Goal: Navigation & Orientation: Find specific page/section

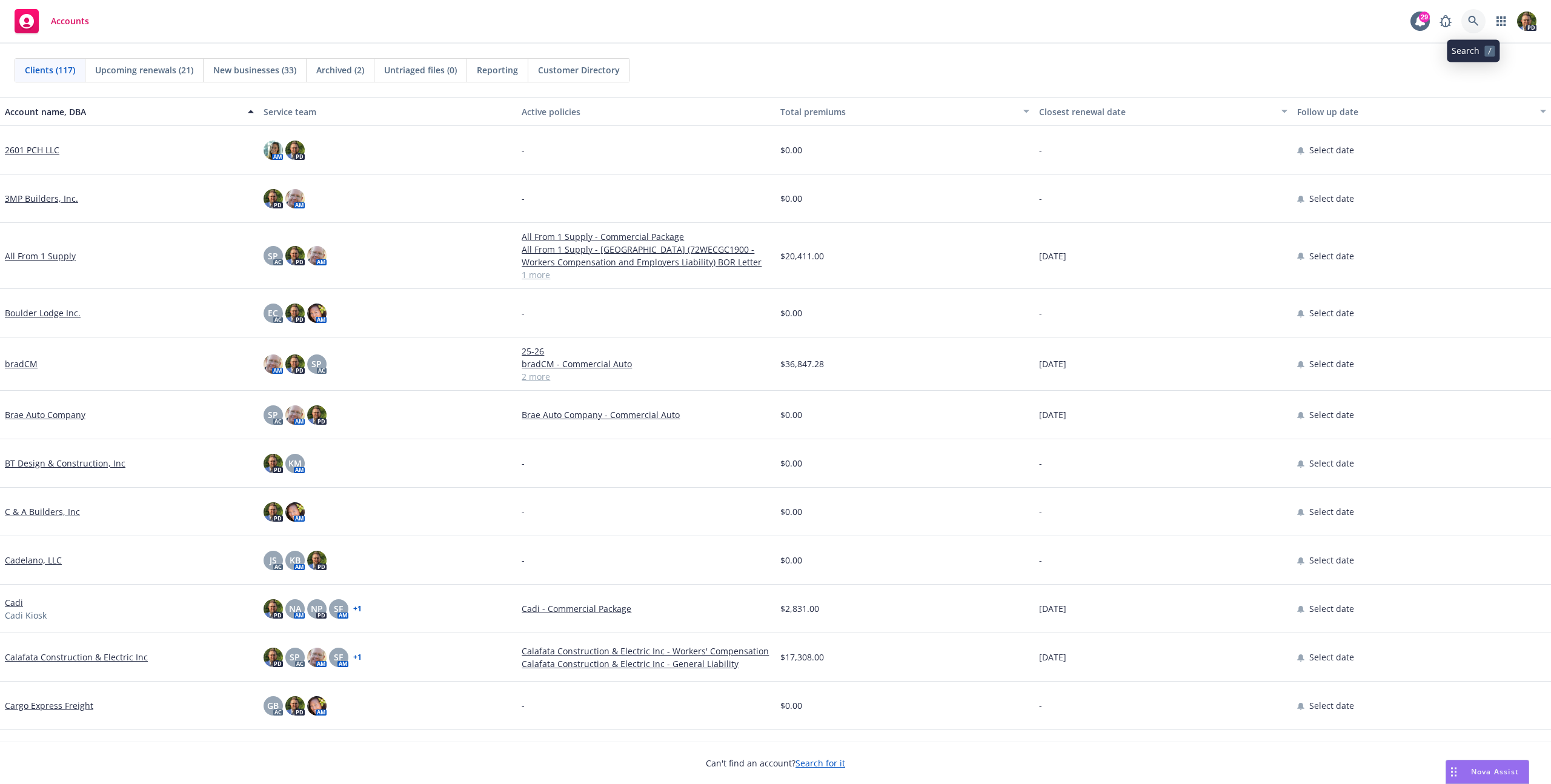
click at [1482, 19] on link at bounding box center [1473, 21] width 24 height 24
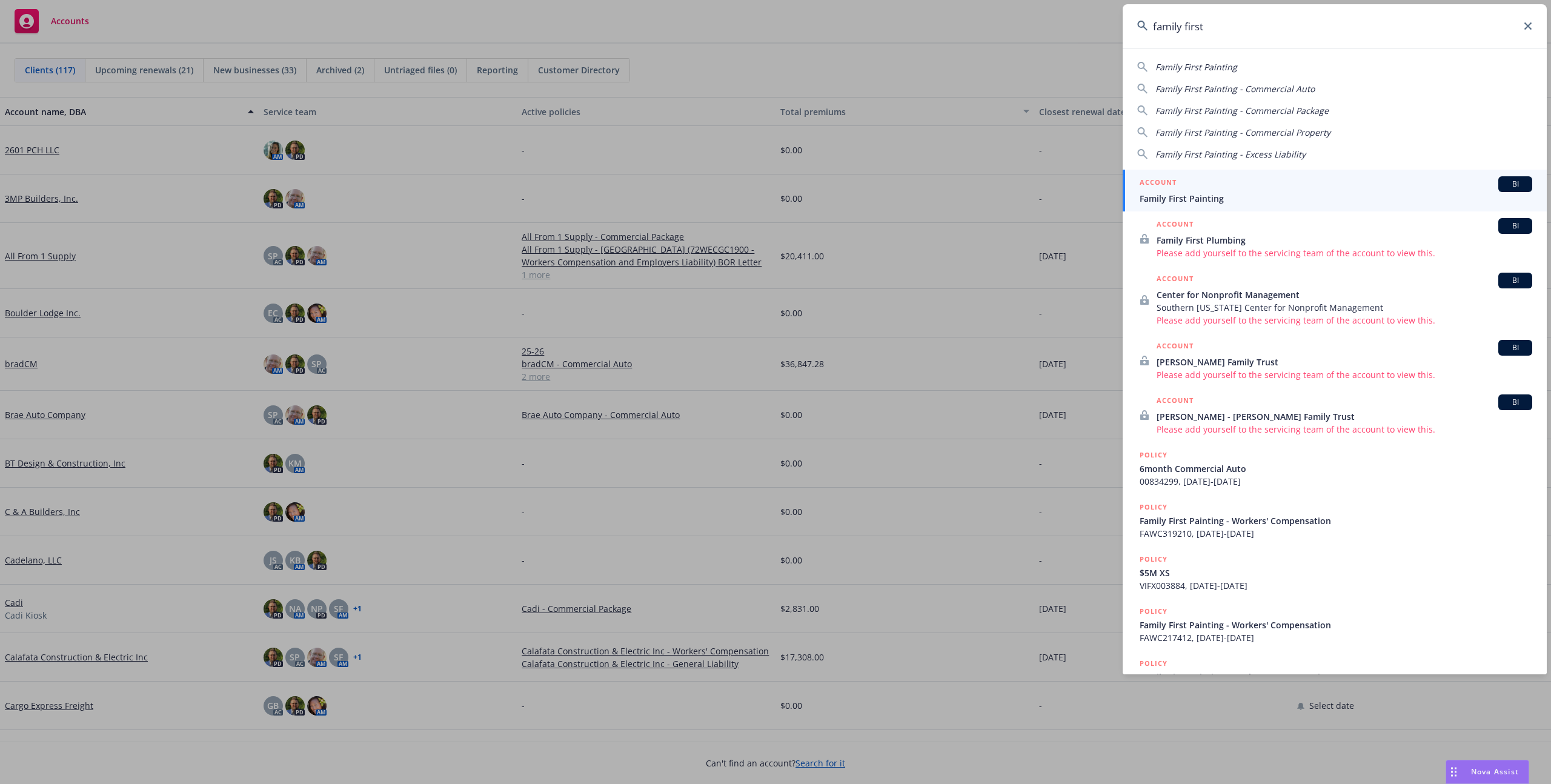
type input "family first"
click at [1338, 179] on div "ACCOUNT BI" at bounding box center [1336, 184] width 393 height 16
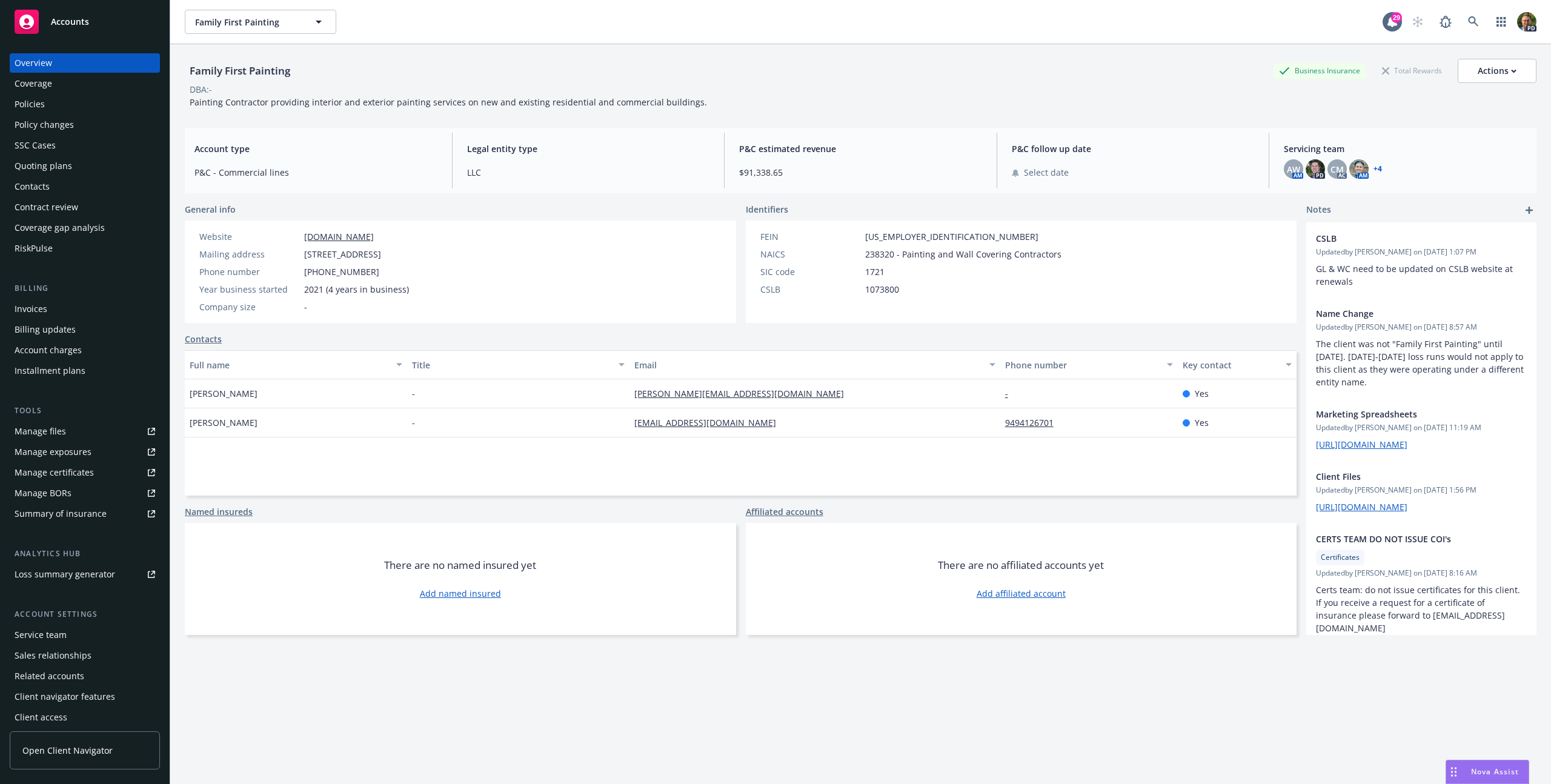
click at [47, 104] on div "Policies" at bounding box center [85, 104] width 141 height 19
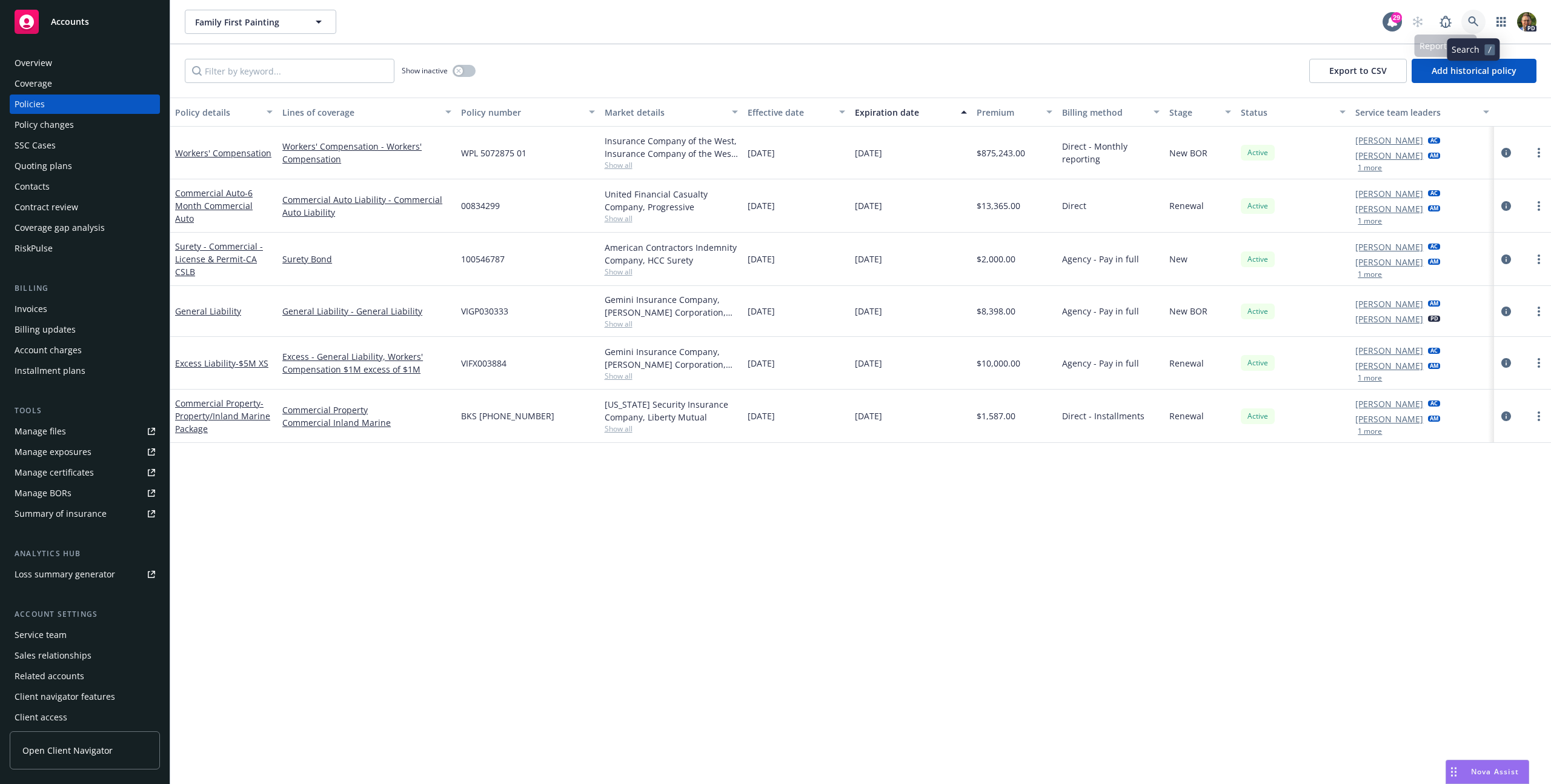
click at [1473, 24] on icon at bounding box center [1473, 21] width 11 height 11
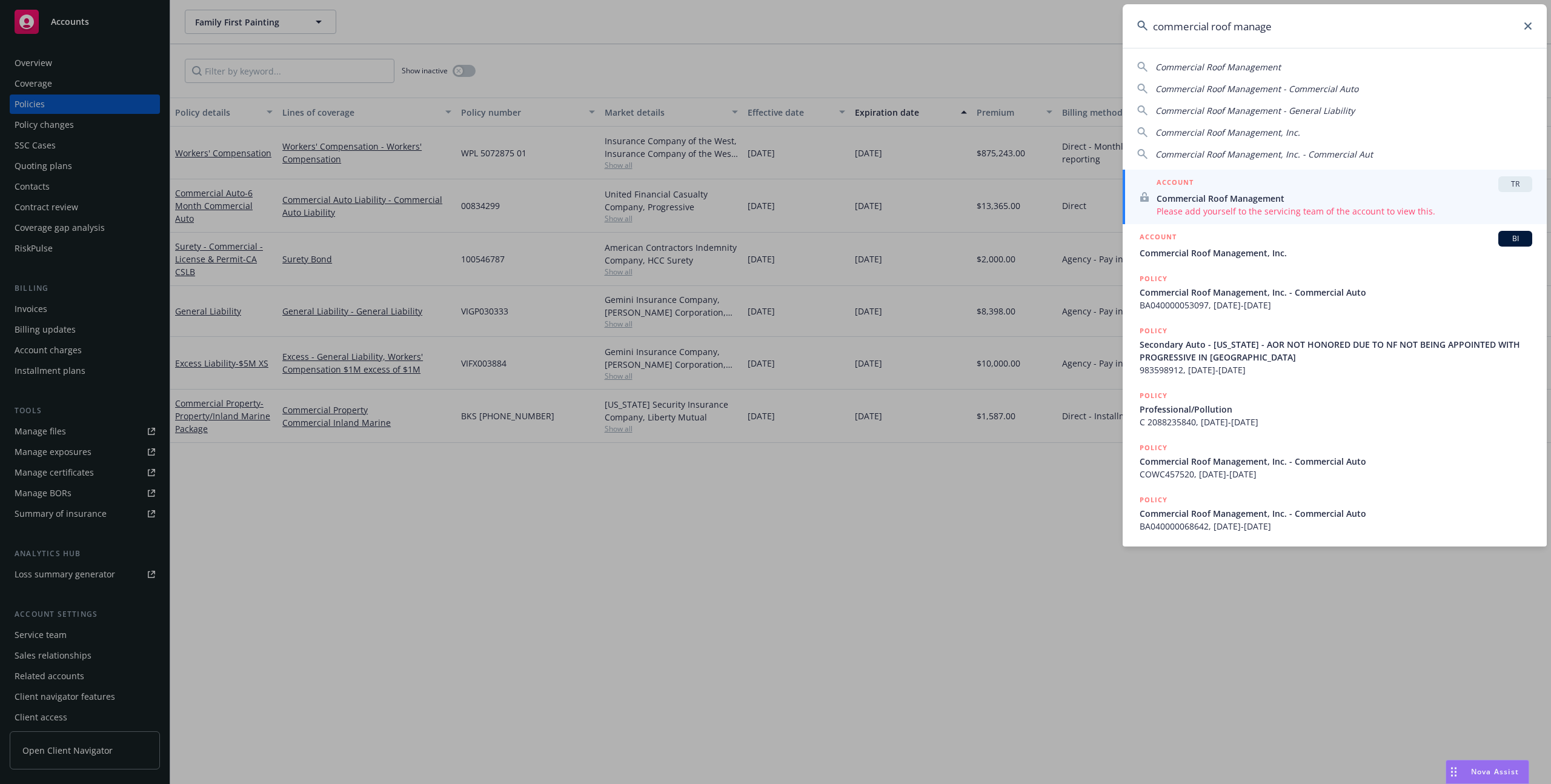
type input "commercial roof manage"
click at [1207, 178] on div "ACCOUNT TR" at bounding box center [1344, 184] width 376 height 16
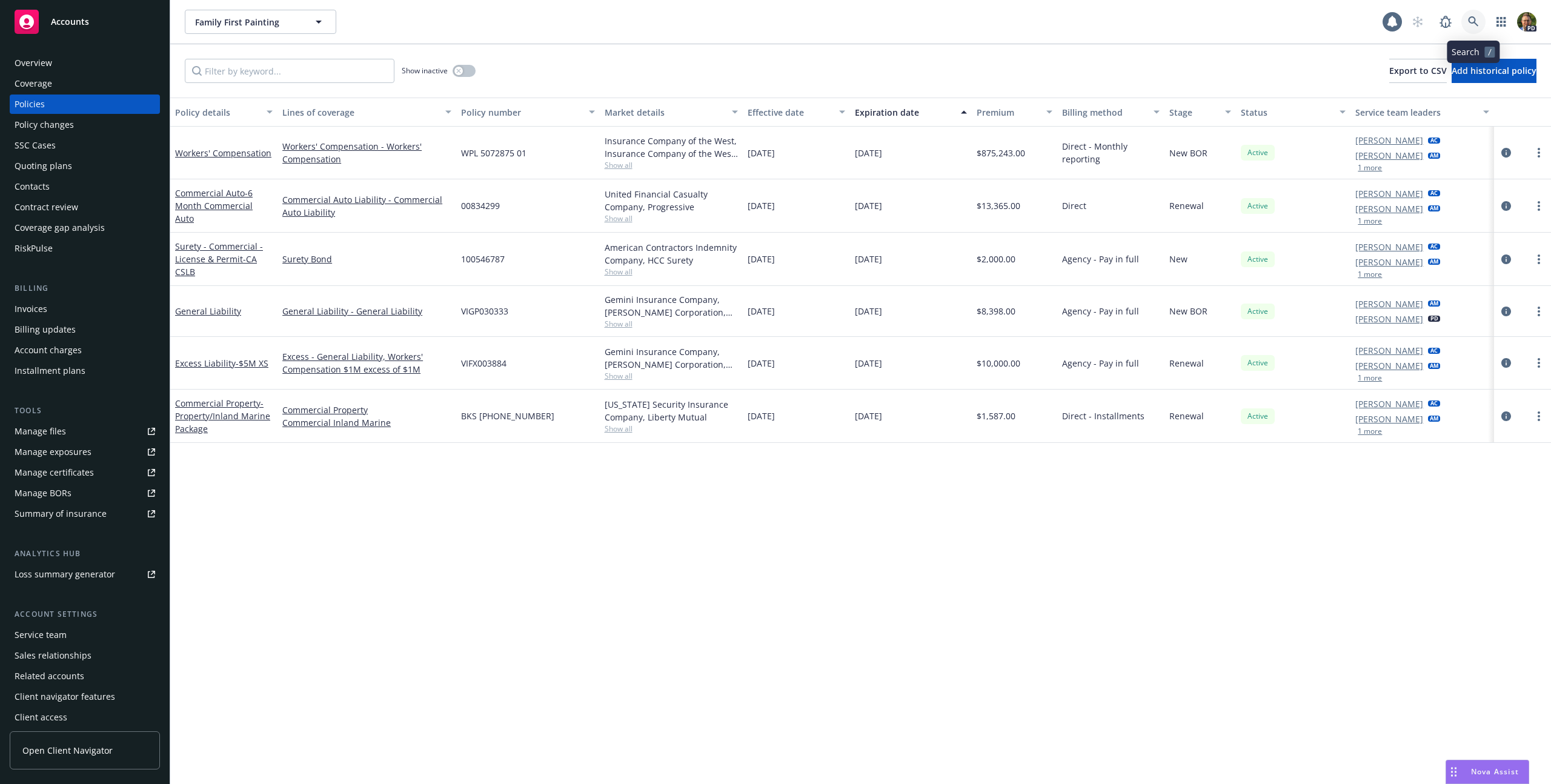
click at [1472, 21] on icon at bounding box center [1473, 21] width 11 height 11
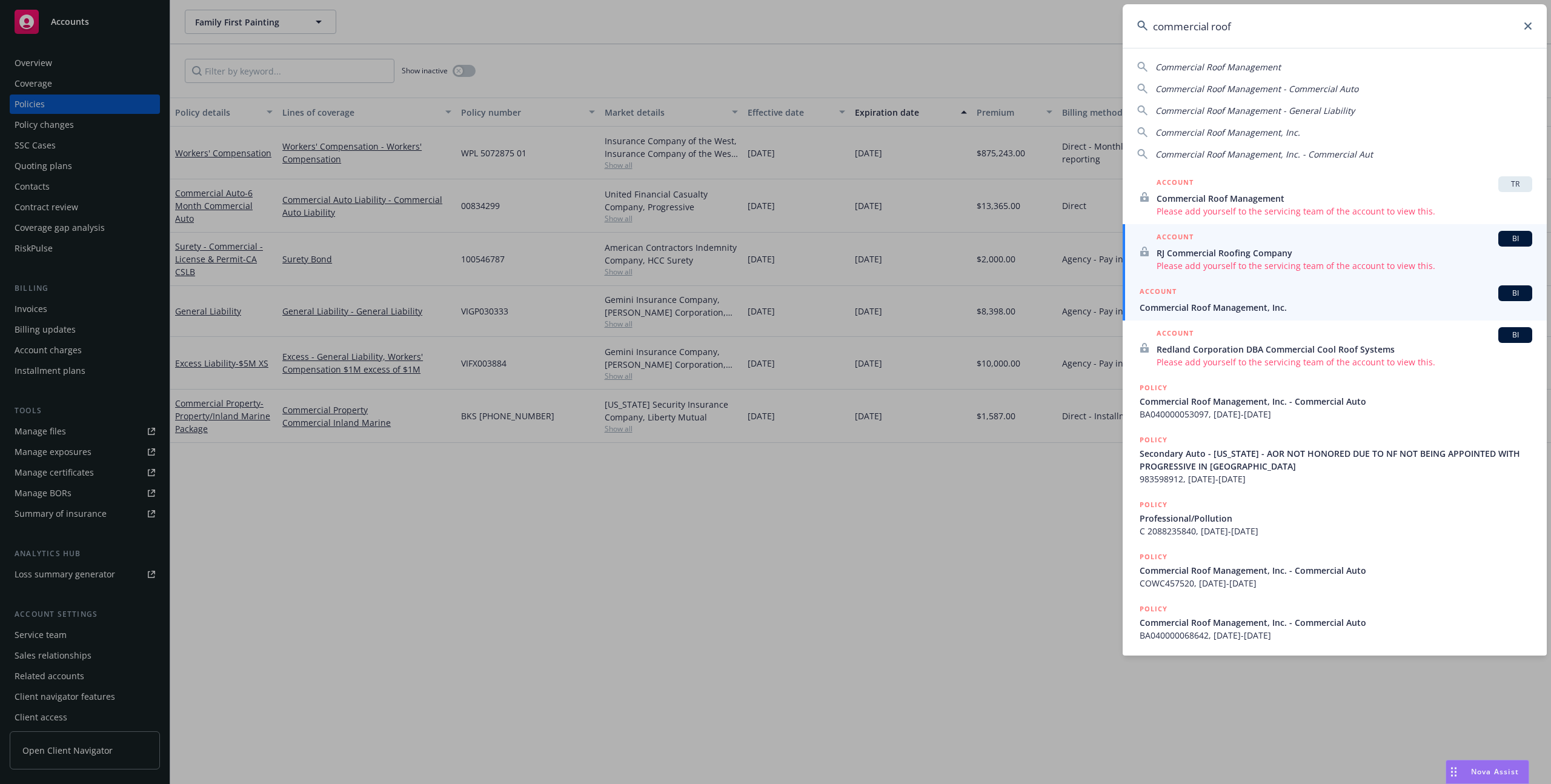
type input "commercial roof"
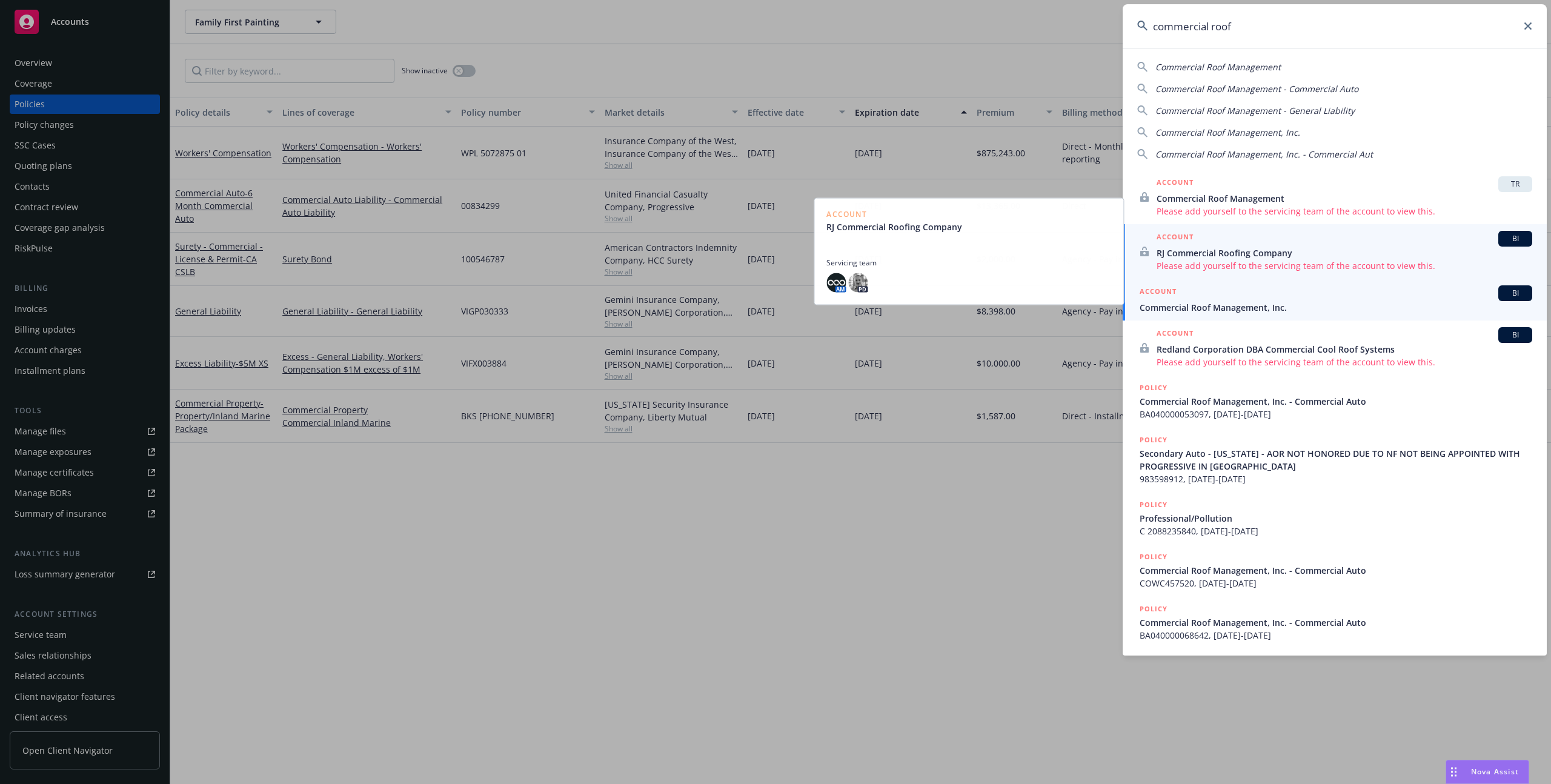
click at [1192, 301] on span "Commercial Roof Management, Inc." at bounding box center [1336, 307] width 393 height 13
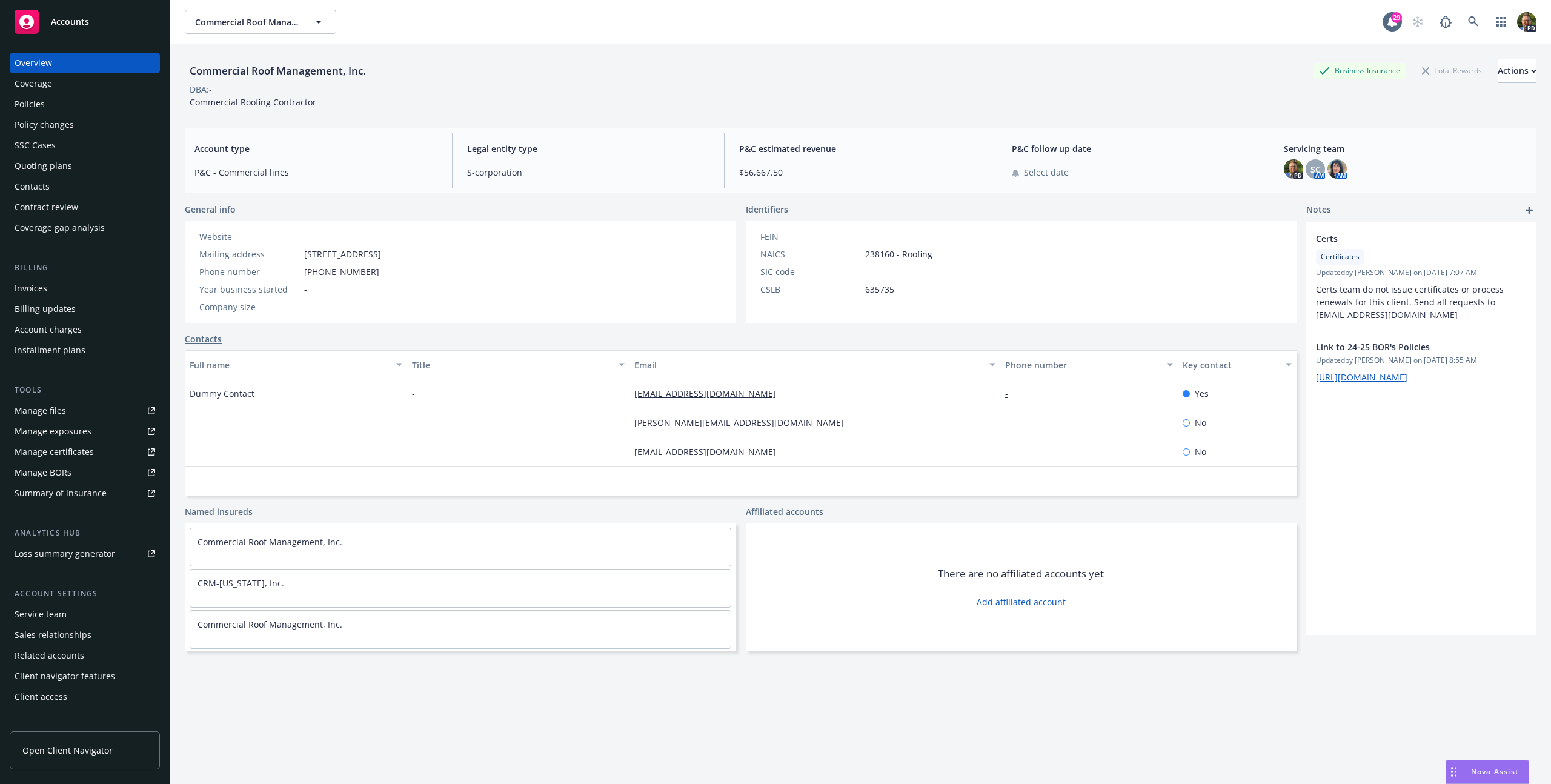
click at [71, 104] on div "Policies" at bounding box center [85, 104] width 141 height 19
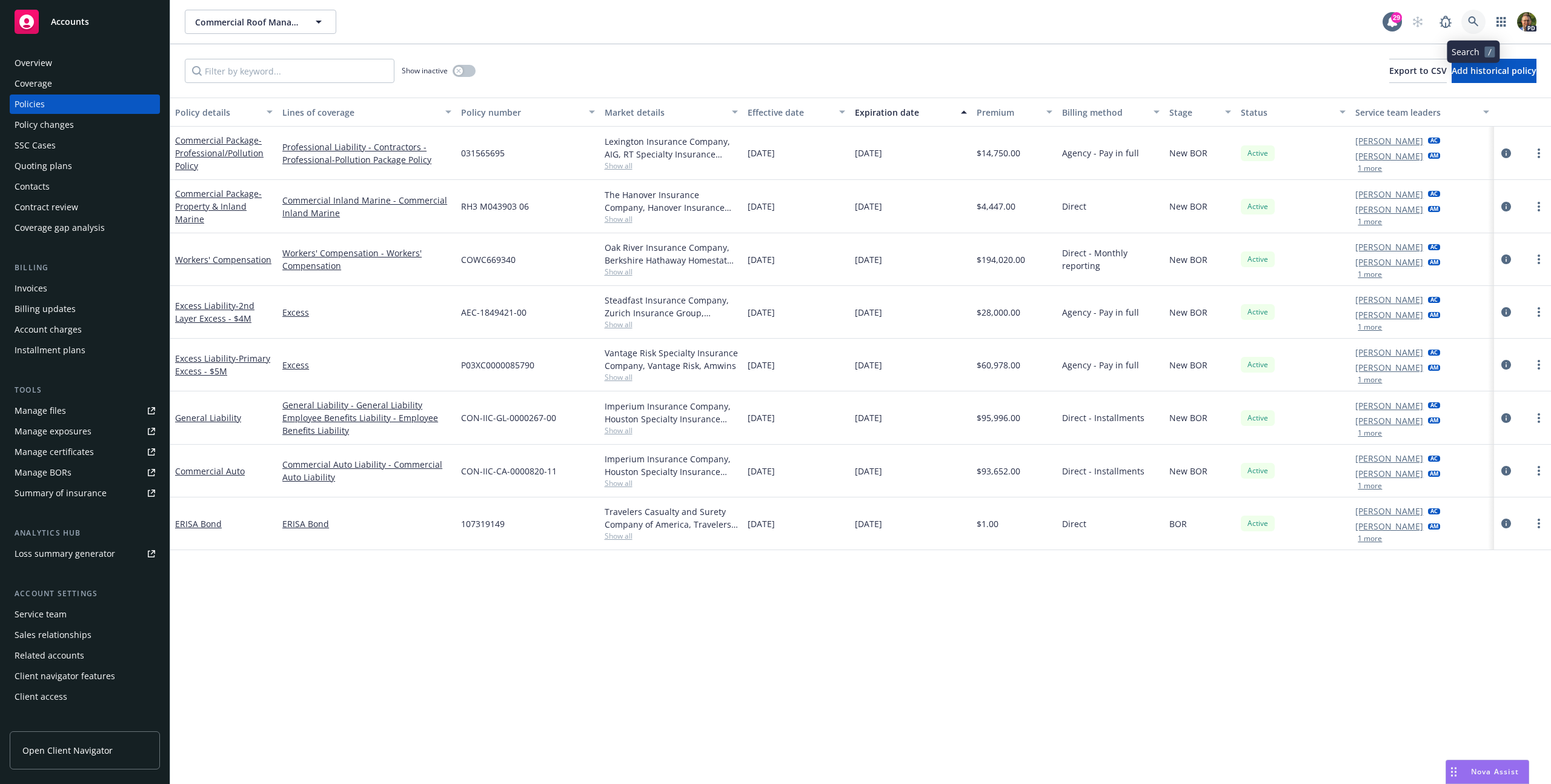
click at [1475, 19] on icon at bounding box center [1473, 21] width 11 height 11
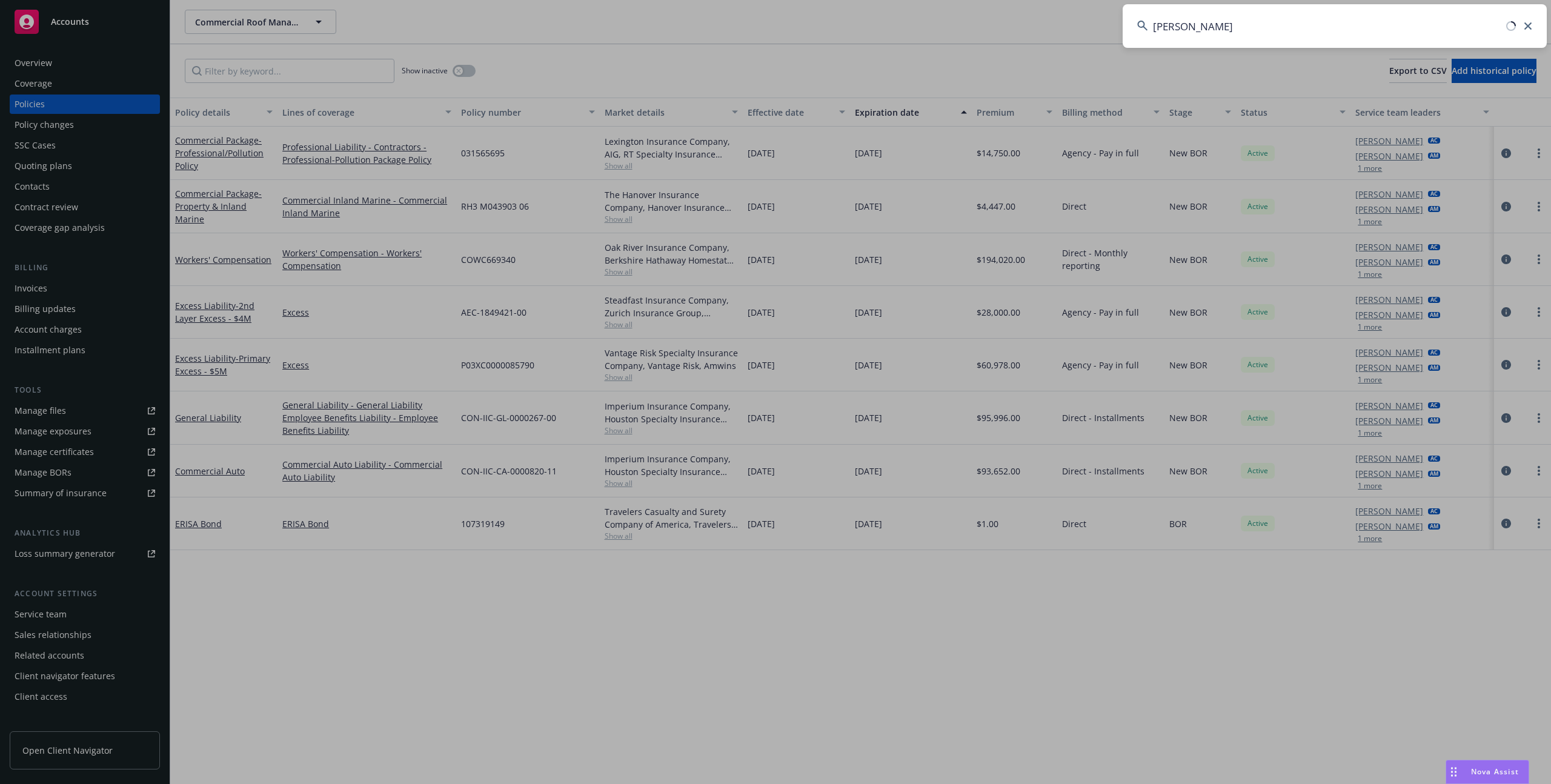
type input "ojeda"
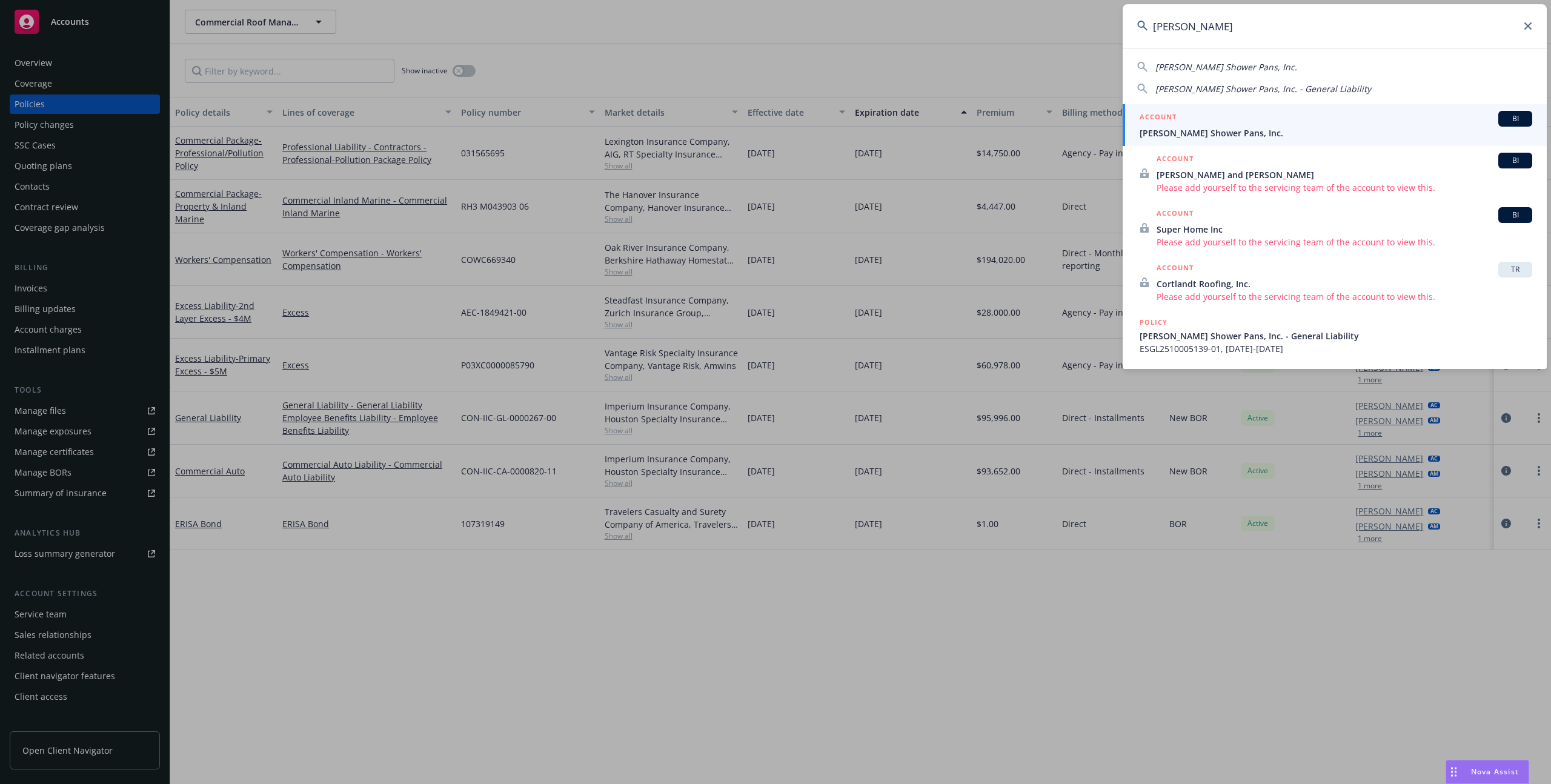
click at [1201, 122] on div "ACCOUNT BI" at bounding box center [1336, 119] width 393 height 16
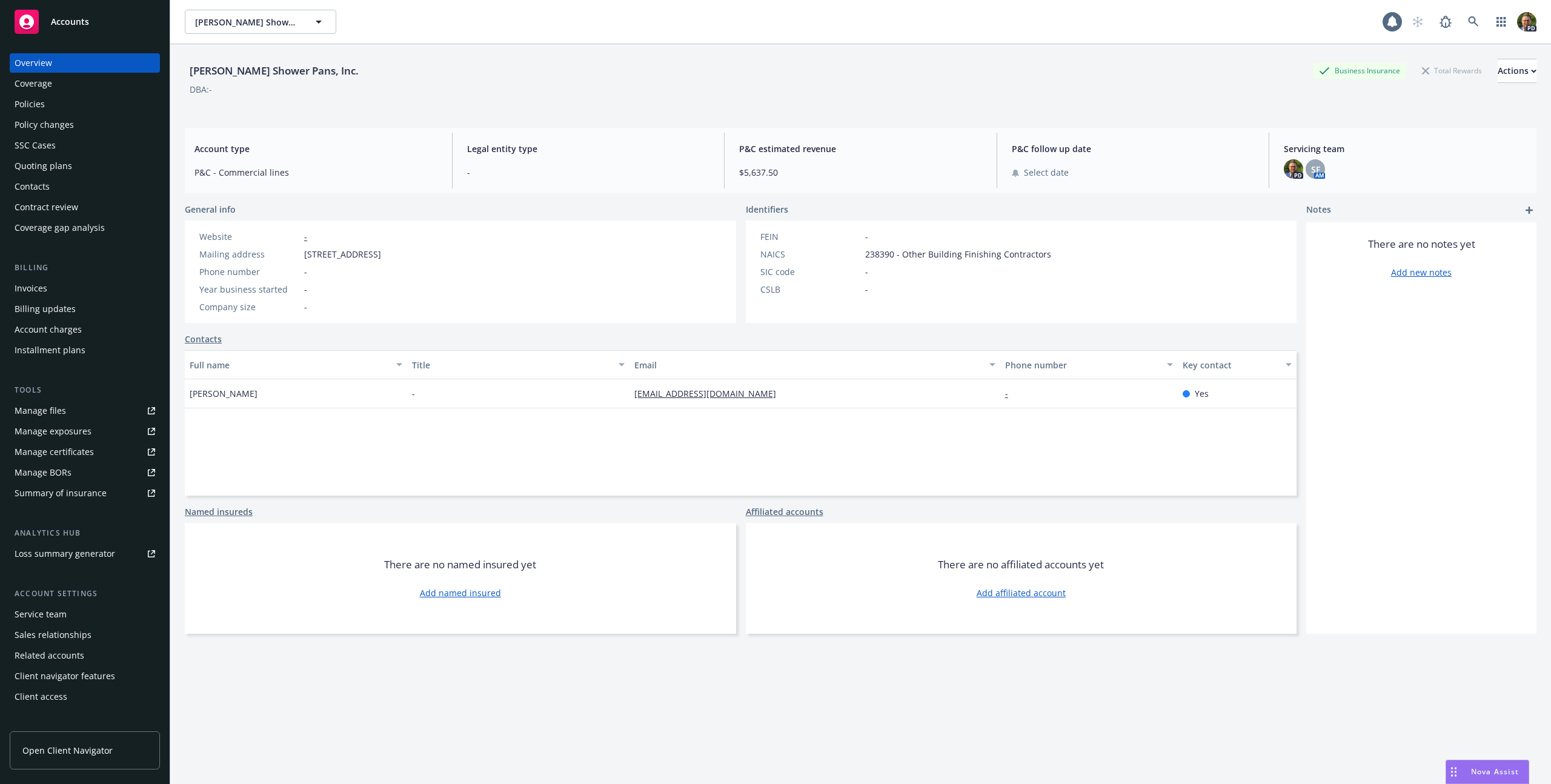
click at [25, 108] on div "Policies" at bounding box center [30, 104] width 30 height 19
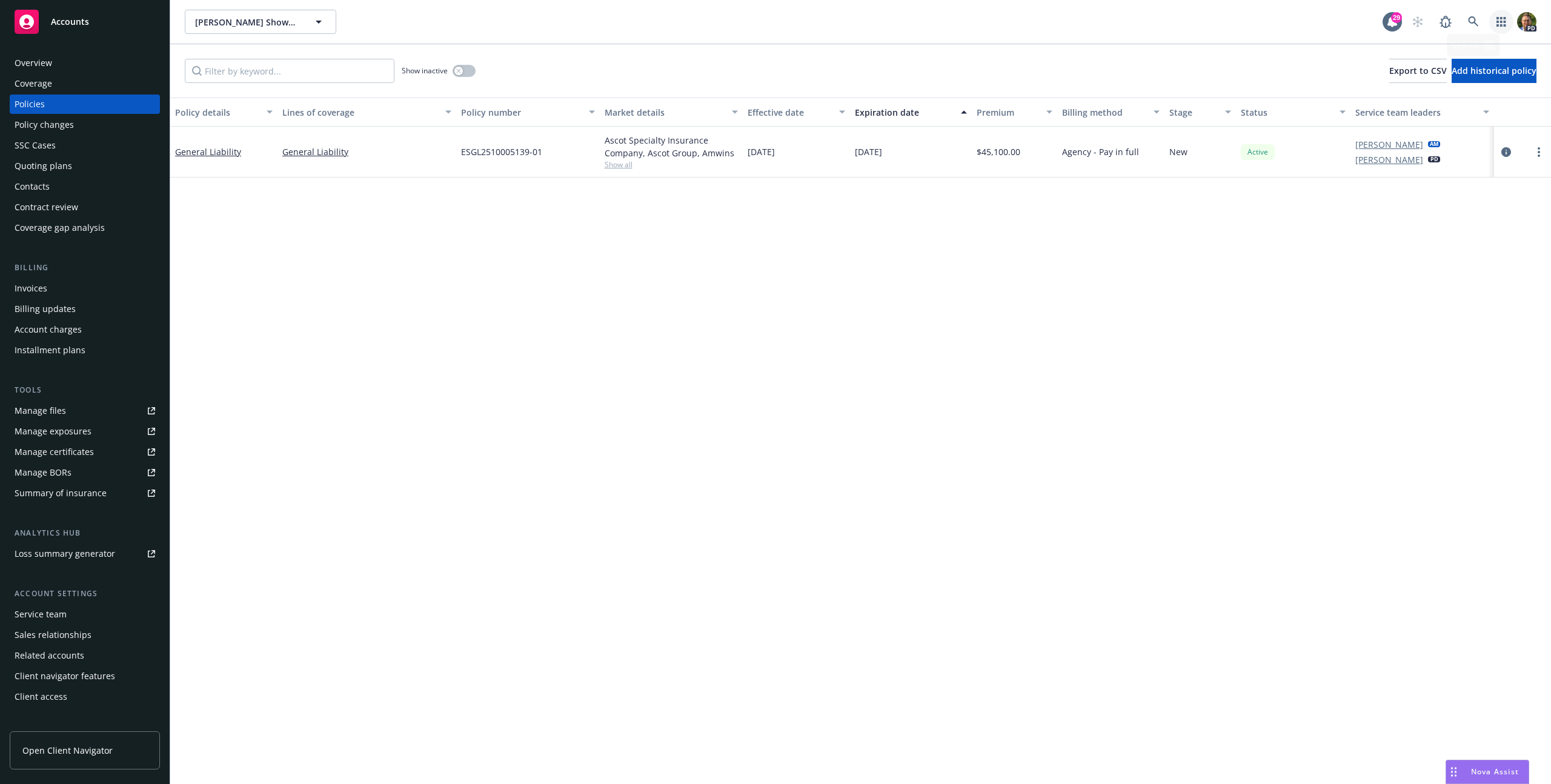
click at [1510, 24] on link "button" at bounding box center [1501, 21] width 24 height 24
click at [1371, 116] on span "Trading partners" at bounding box center [1427, 117] width 150 height 10
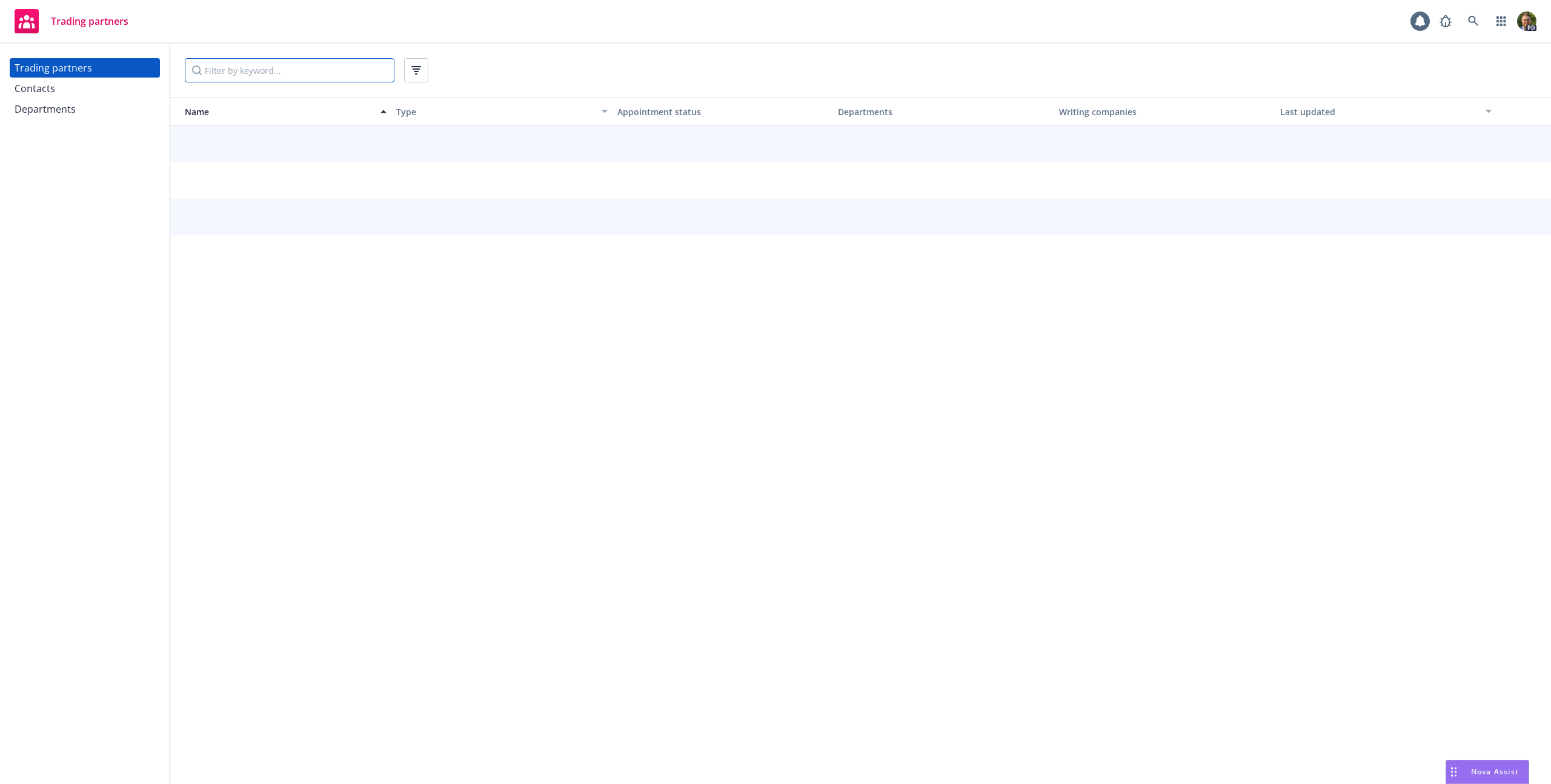
click at [274, 76] on input "Filter by keyword..." at bounding box center [289, 70] width 210 height 24
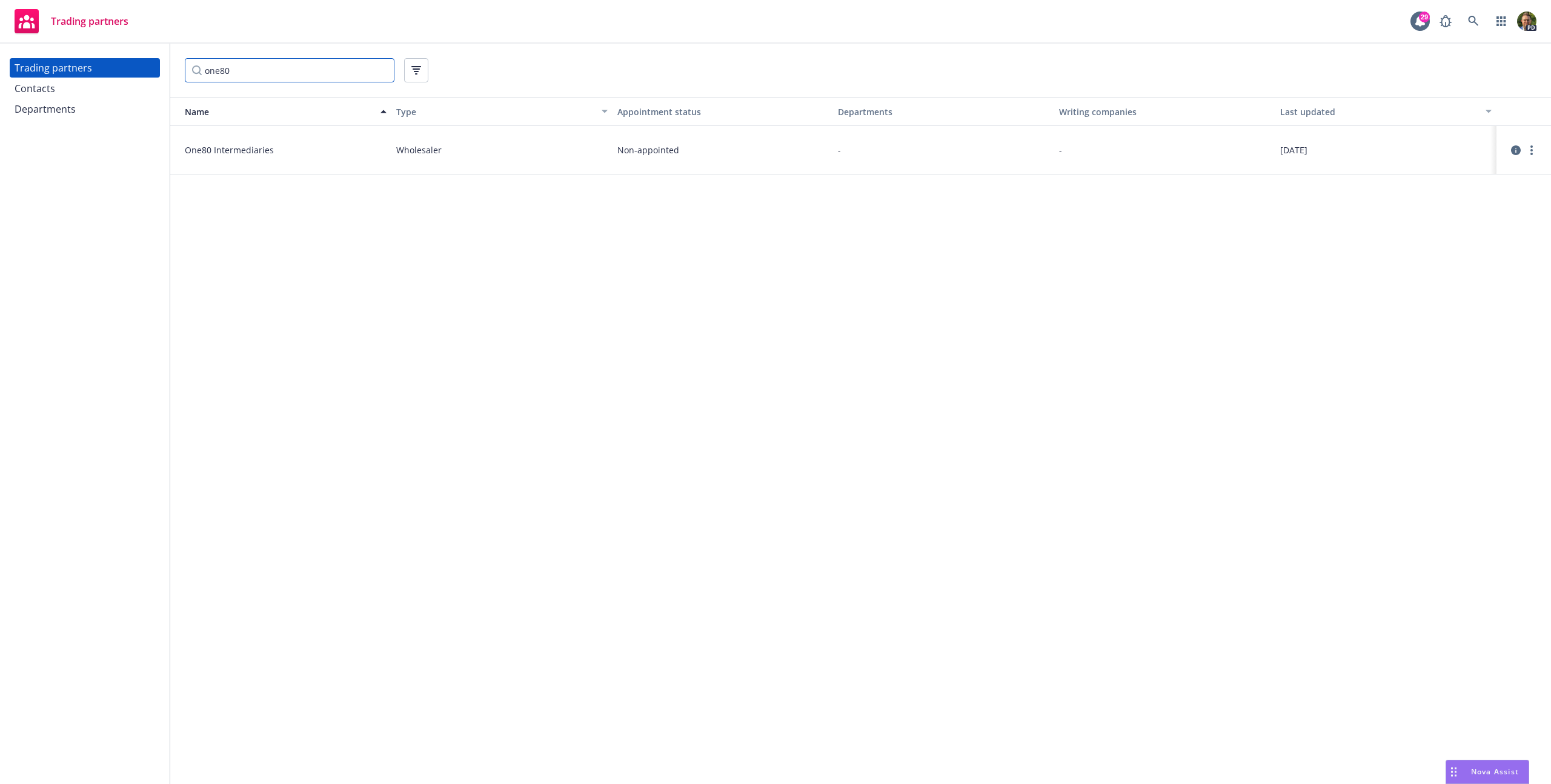
click at [299, 74] on input "one80" at bounding box center [289, 70] width 210 height 24
click at [239, 67] on input "brown and brown" at bounding box center [289, 70] width 210 height 24
click at [241, 73] on input "brown and brown" at bounding box center [289, 70] width 210 height 24
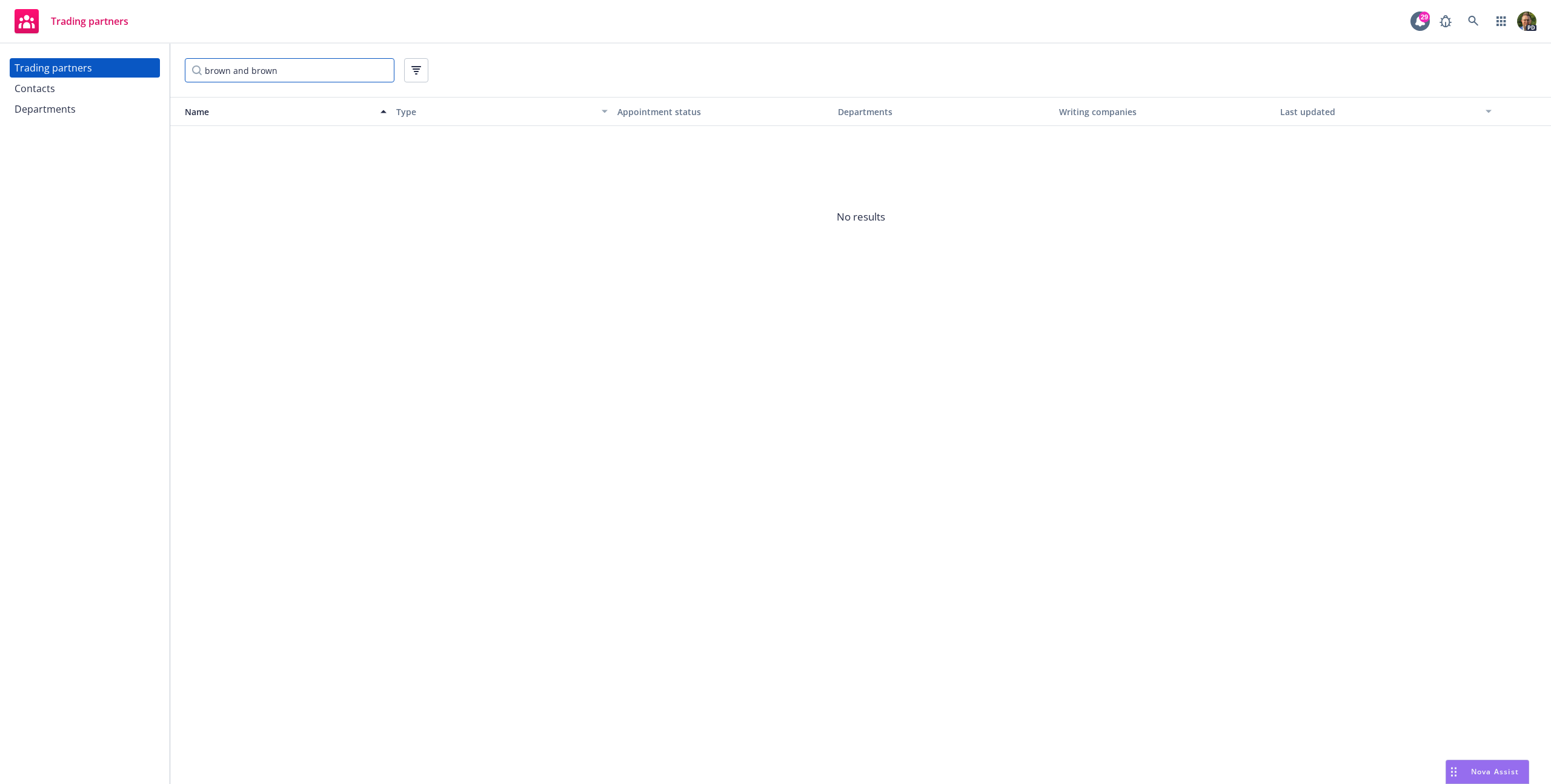
click at [241, 73] on input "brown and brown" at bounding box center [289, 70] width 210 height 24
click at [276, 71] on input "brown & brown" at bounding box center [289, 70] width 210 height 24
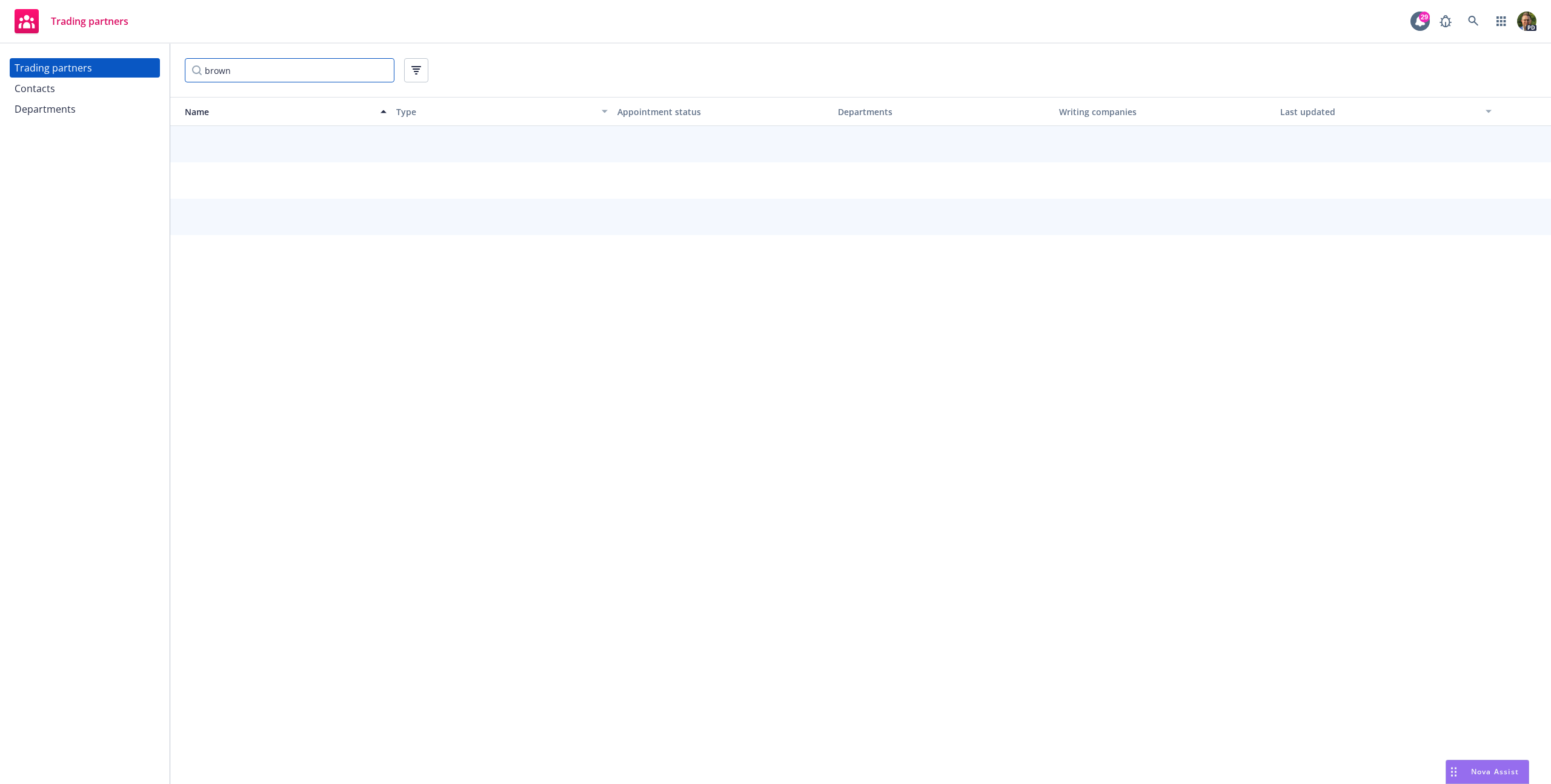
type input "brown"
